Goal: Information Seeking & Learning: Learn about a topic

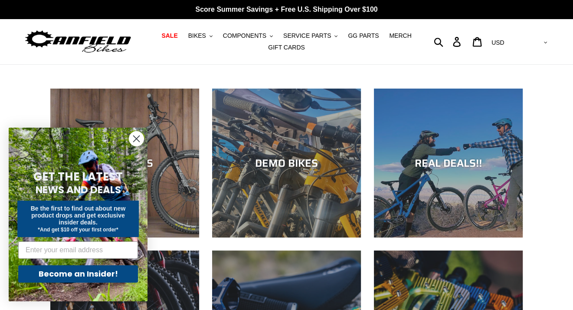
drag, startPoint x: 137, startPoint y: 138, endPoint x: 146, endPoint y: 137, distance: 9.3
click at [137, 138] on icon "Close dialog" at bounding box center [137, 139] width 6 height 6
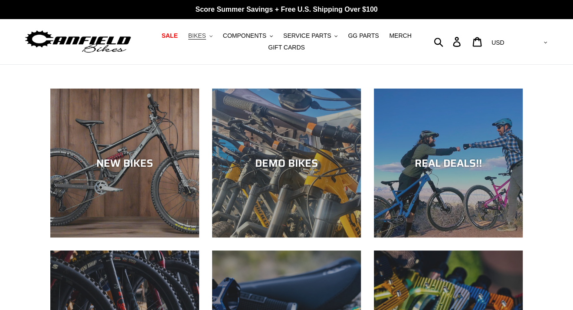
click at [215, 38] on button "BIKES .cls-1{fill:#231f20}" at bounding box center [200, 36] width 33 height 12
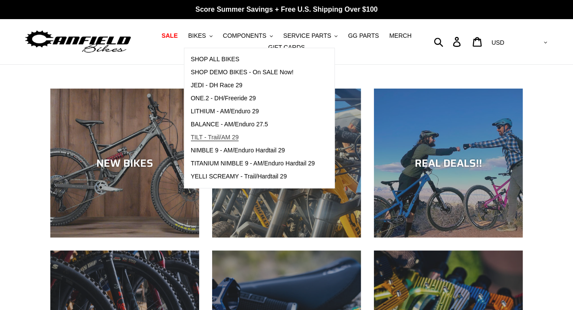
click at [230, 137] on span "TILT - Trail/AM 29" at bounding box center [215, 137] width 48 height 7
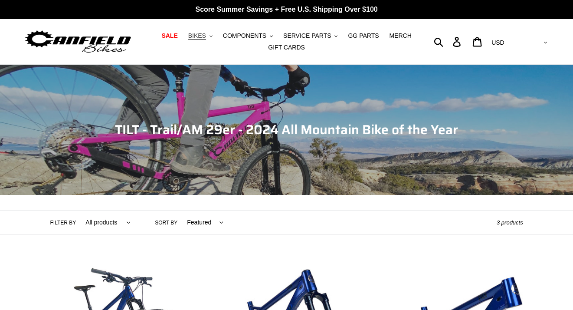
click at [206, 37] on span "BIKES" at bounding box center [197, 35] width 18 height 7
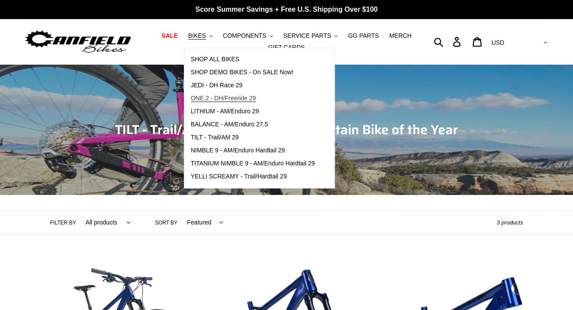
click at [237, 98] on span "ONE.2 - DH/Freeride 29" at bounding box center [223, 98] width 65 height 7
